Goal: Information Seeking & Learning: Learn about a topic

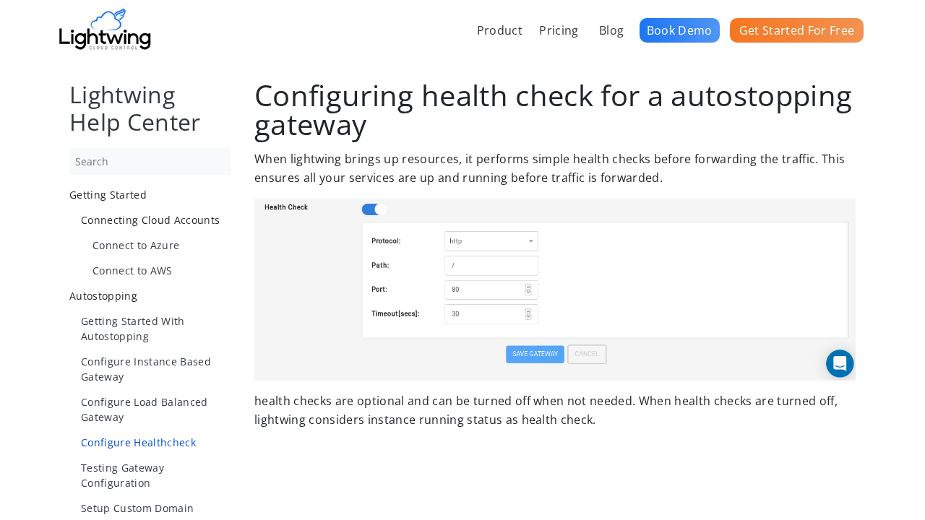
scroll to position [1016, 0]
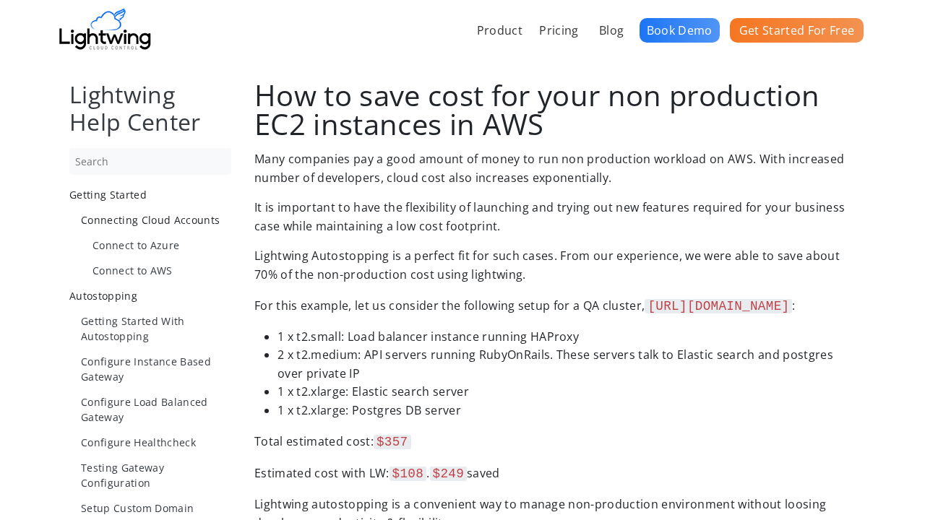
scroll to position [1987, 0]
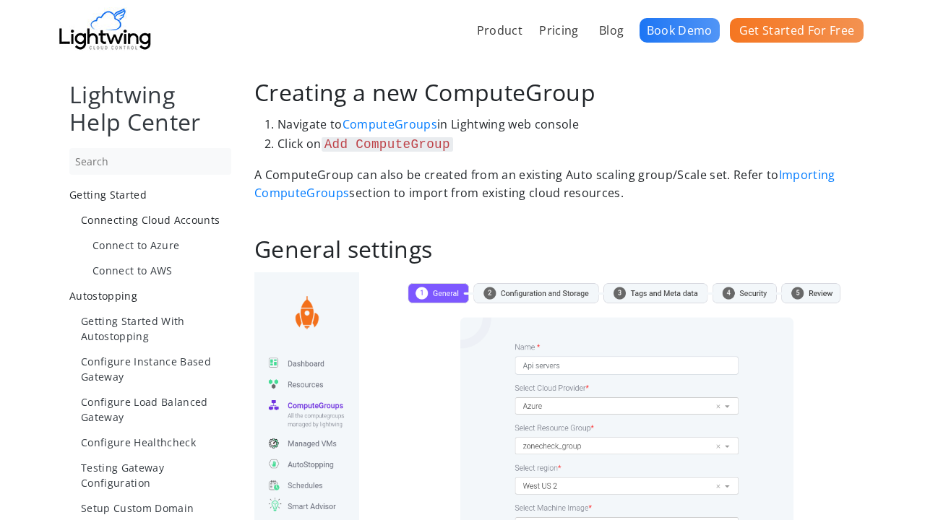
scroll to position [1662, 0]
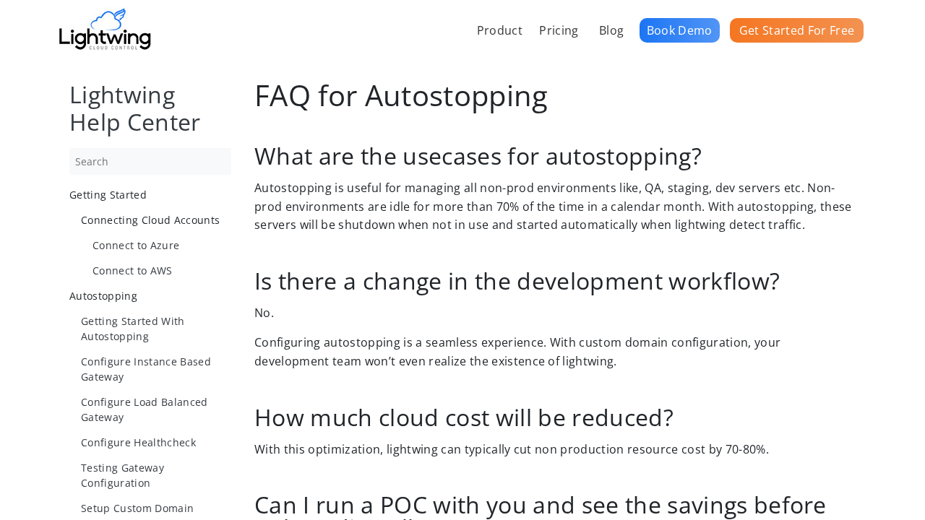
scroll to position [1016, 0]
